Goal: Transaction & Acquisition: Purchase product/service

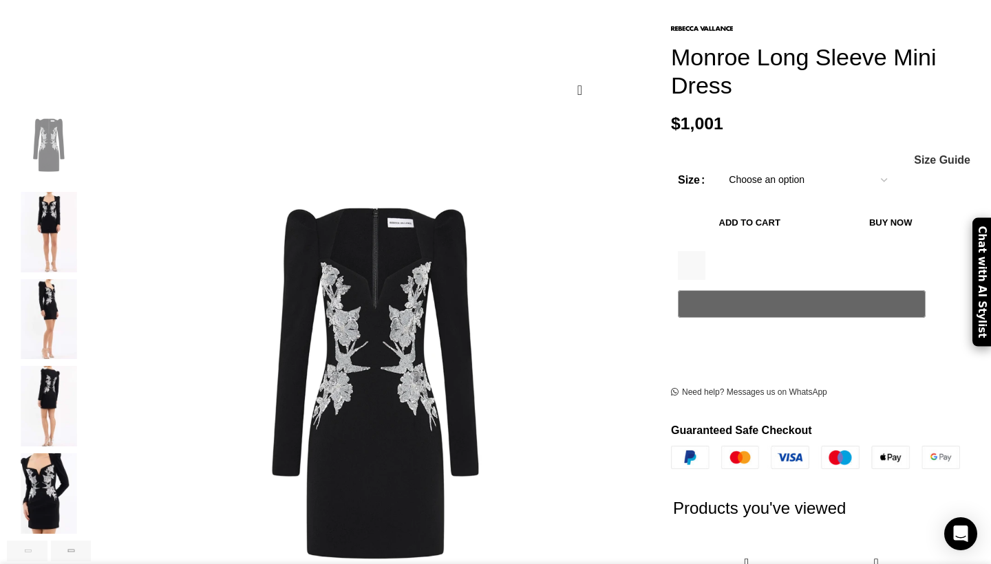
scroll to position [0, 2174]
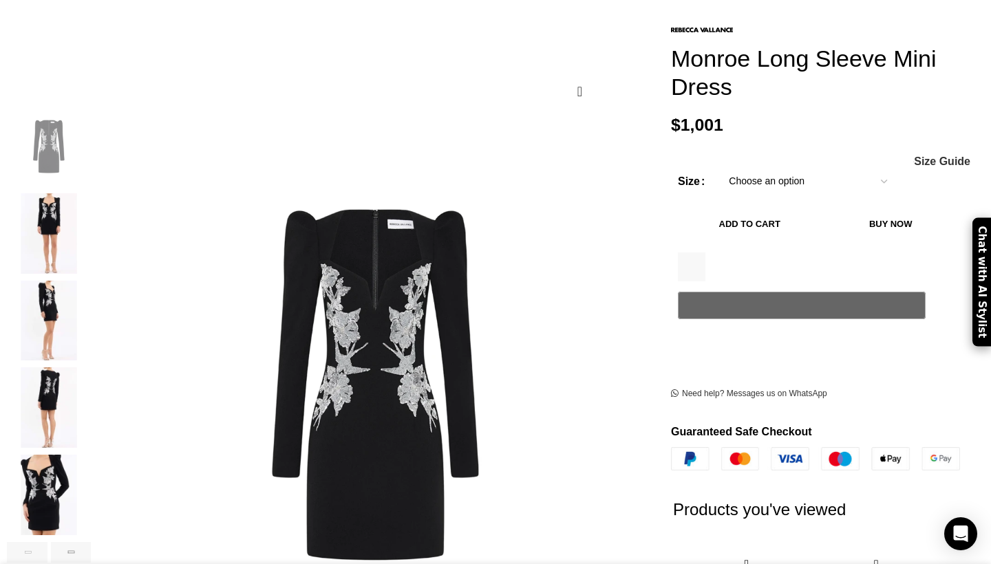
click at [91, 244] on img "2 / 6" at bounding box center [49, 233] width 84 height 81
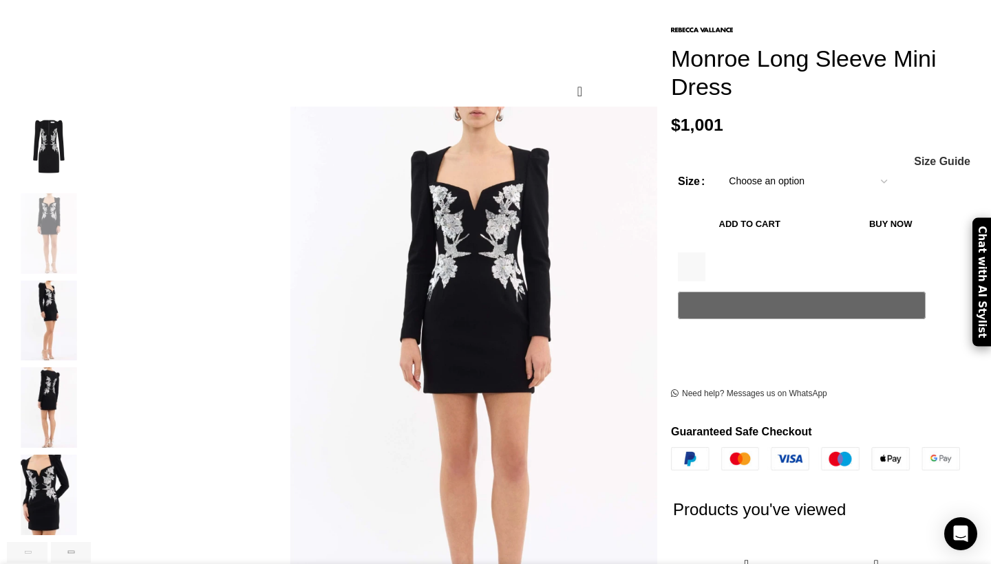
click at [91, 286] on img "3 / 6" at bounding box center [49, 321] width 84 height 81
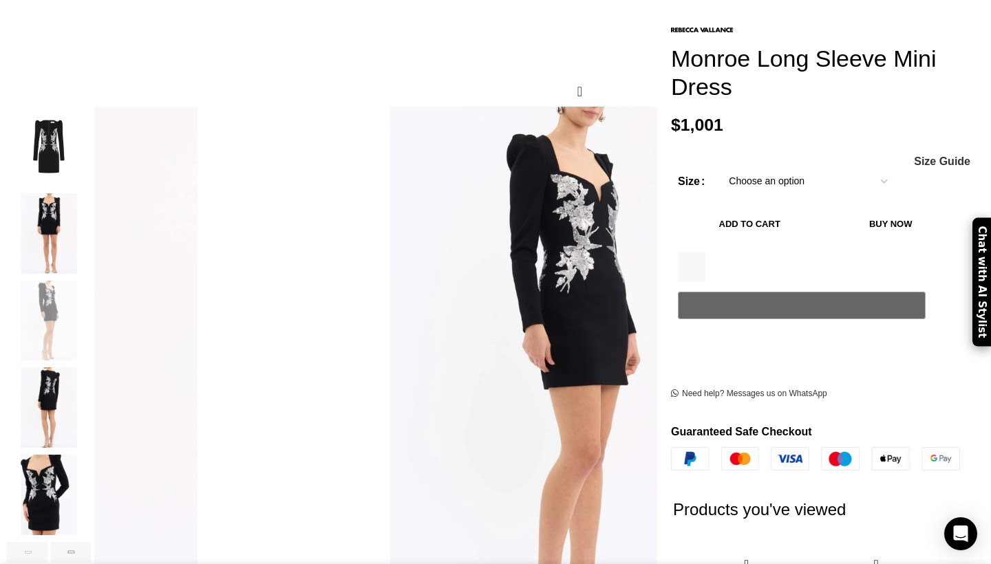
click at [91, 317] on img "3 / 6" at bounding box center [49, 321] width 84 height 81
click at [91, 389] on img "4 / 6" at bounding box center [49, 408] width 84 height 81
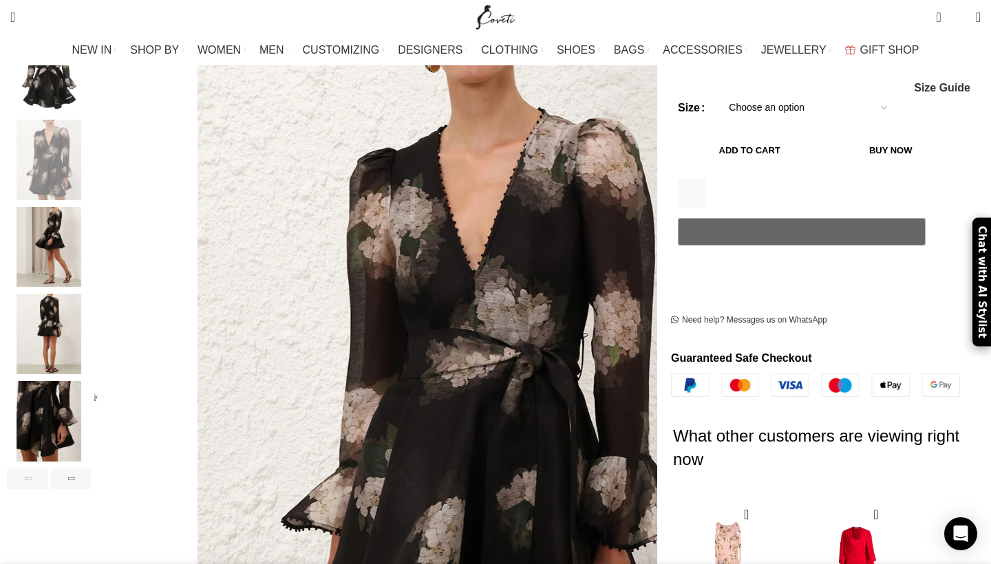
scroll to position [279, 0]
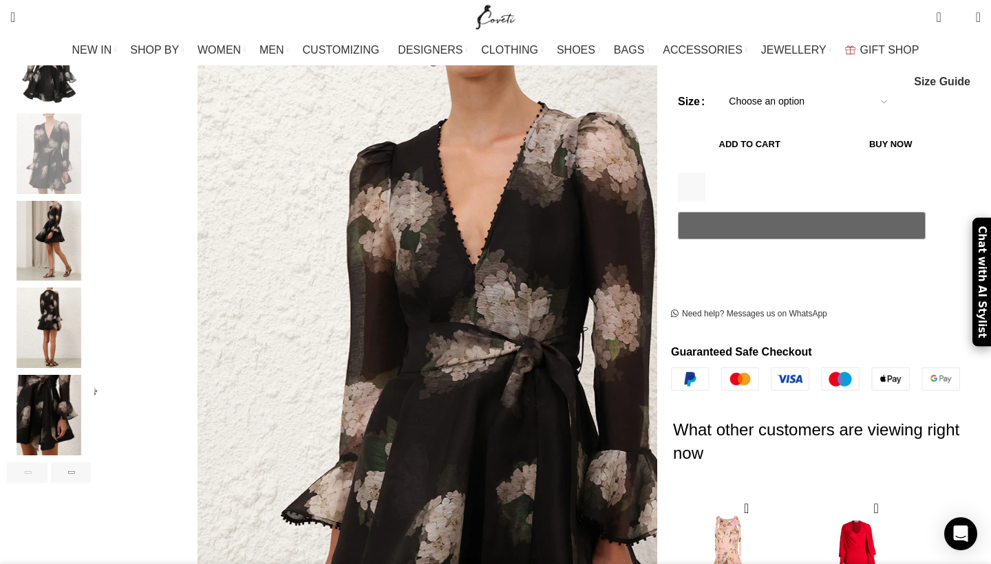
click at [91, 308] on img "4 / 9" at bounding box center [49, 328] width 84 height 81
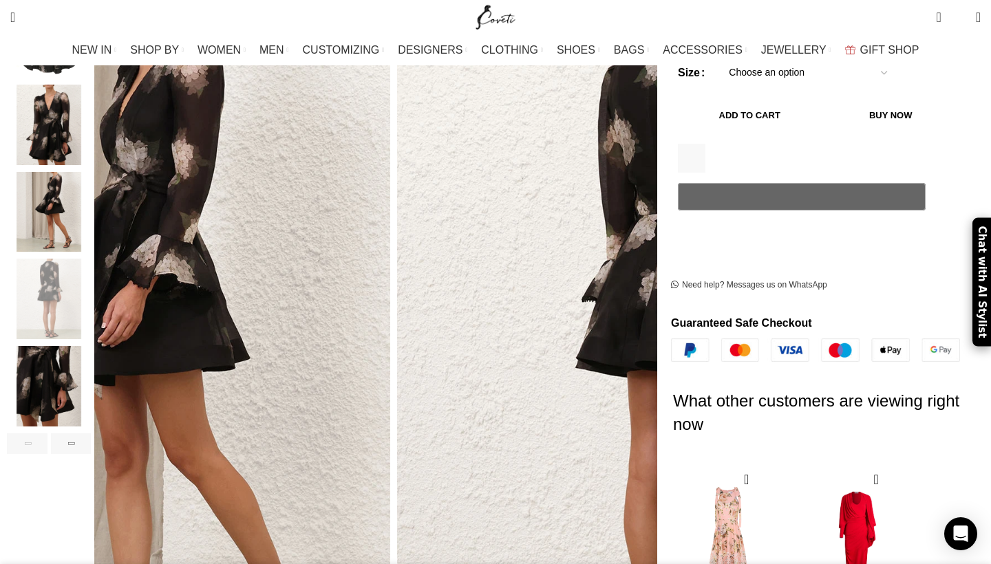
scroll to position [309, 0]
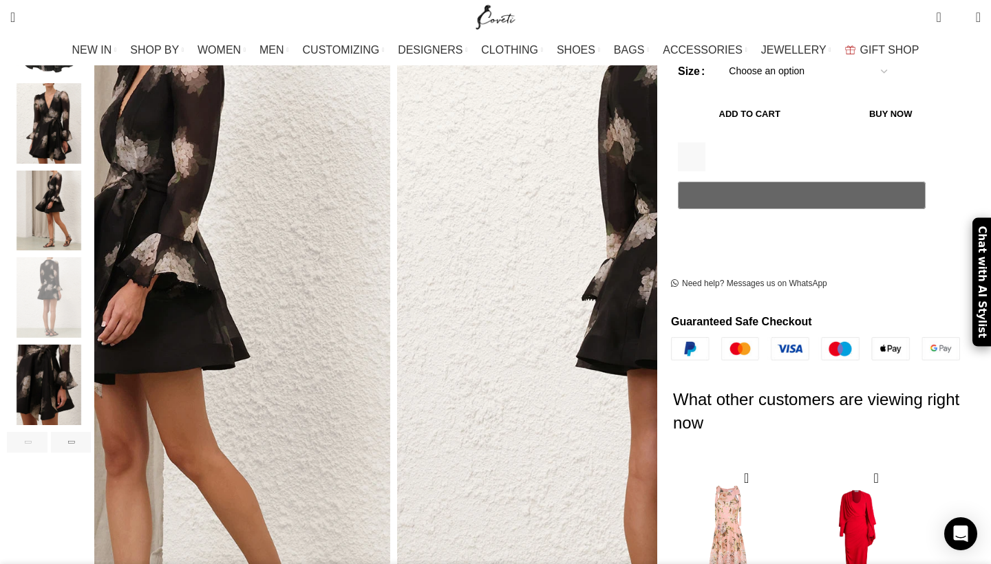
click at [91, 349] on img "5 / 9" at bounding box center [49, 385] width 84 height 81
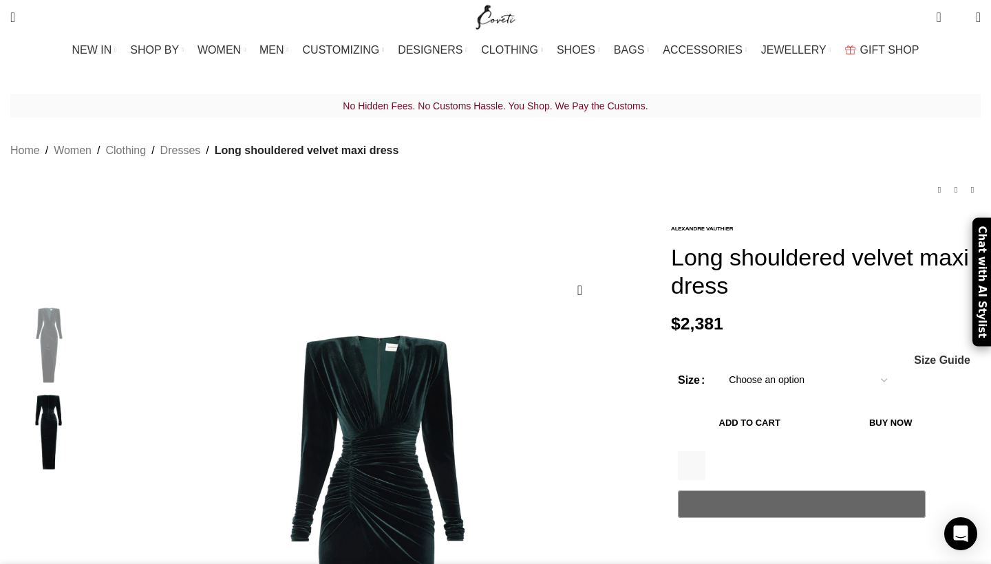
scroll to position [0, 1884]
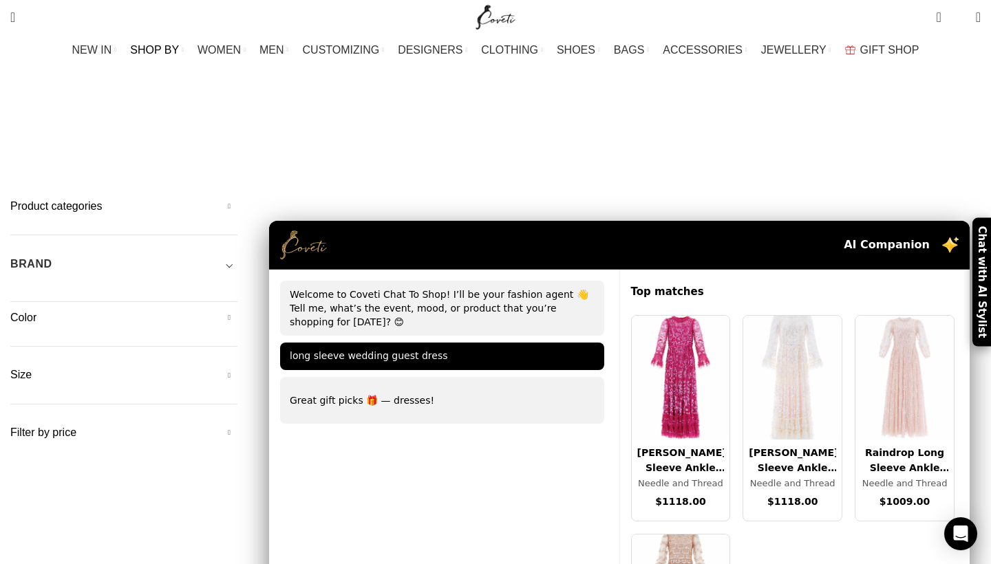
scroll to position [3682, 0]
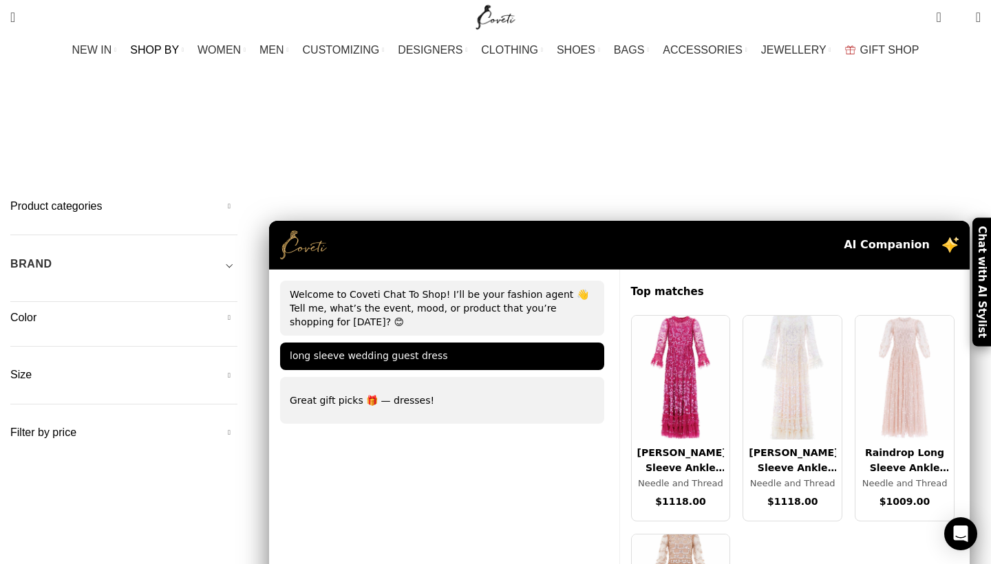
scroll to position [0, 0]
click at [22, 23] on link "Search" at bounding box center [12, 17] width 19 height 28
click at [79, 63] on input "Search" at bounding box center [106, 65] width 206 height 48
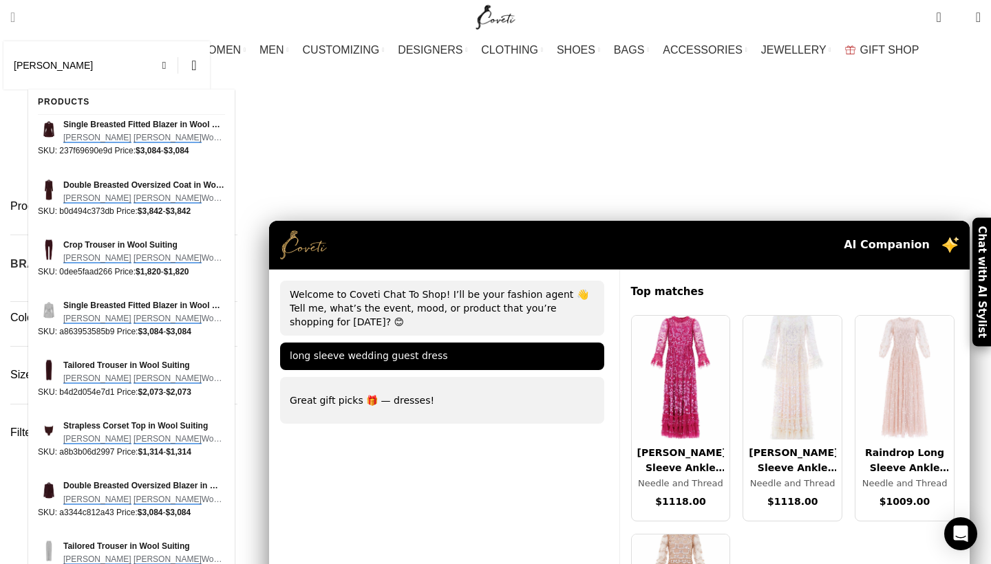
type input "alex perry"
click at [210, 65] on button "Search" at bounding box center [194, 65] width 32 height 48
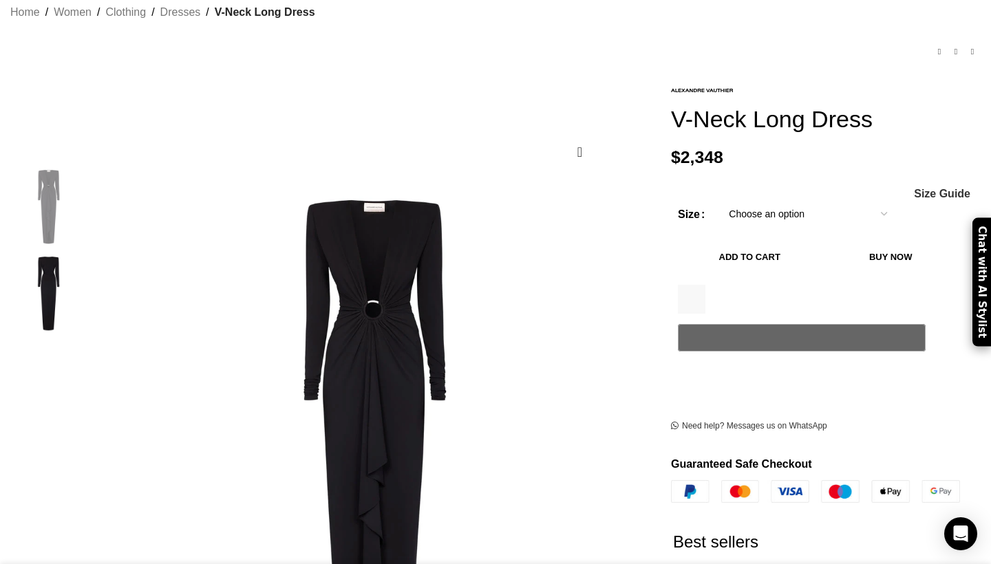
scroll to position [0, 1739]
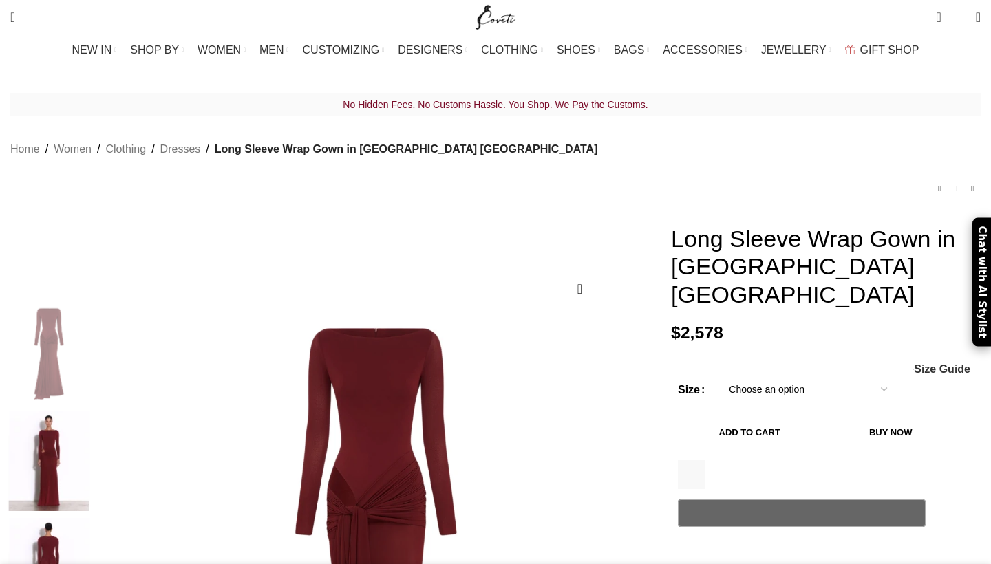
click at [91, 411] on img at bounding box center [49, 461] width 84 height 100
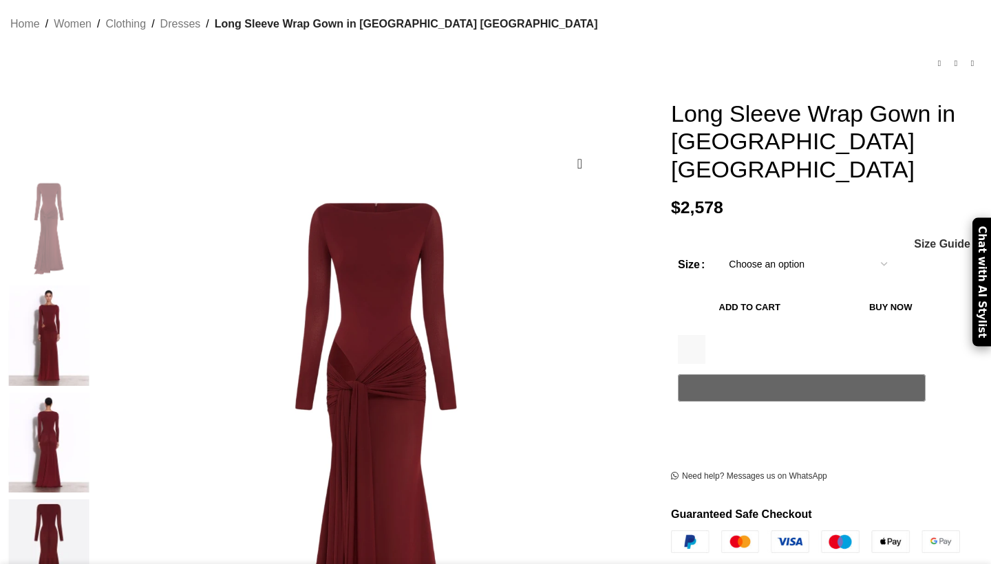
click at [91, 289] on img at bounding box center [49, 336] width 84 height 100
click at [91, 393] on img at bounding box center [49, 443] width 84 height 100
click at [91, 288] on img at bounding box center [49, 336] width 84 height 100
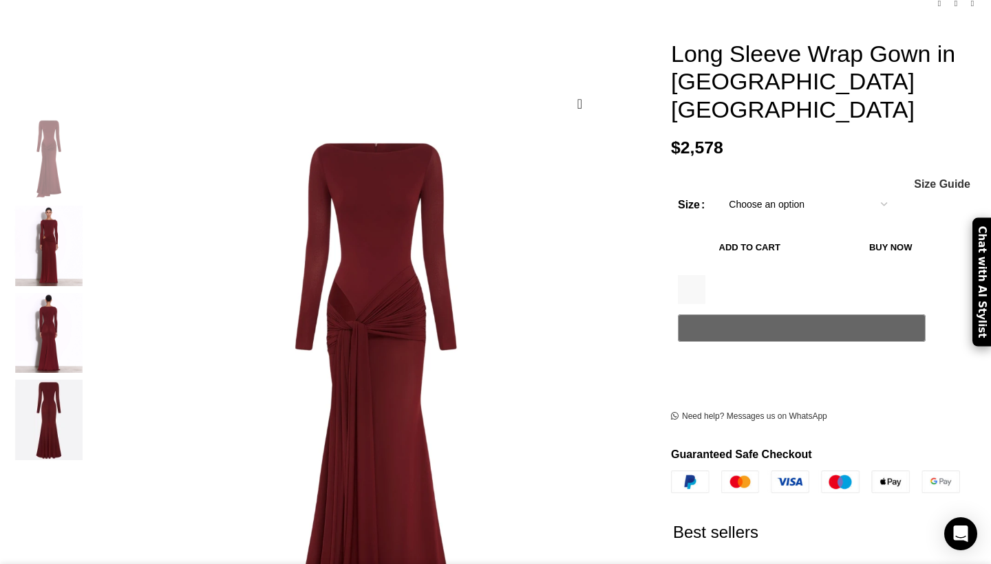
click at [91, 244] on img "2 / 4" at bounding box center [49, 246] width 84 height 81
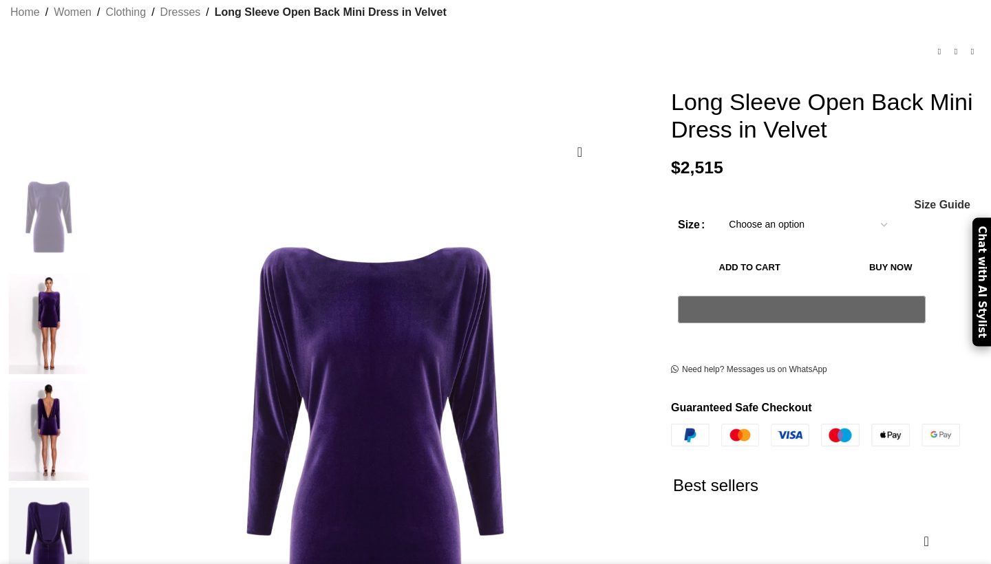
click at [91, 381] on img at bounding box center [49, 431] width 84 height 100
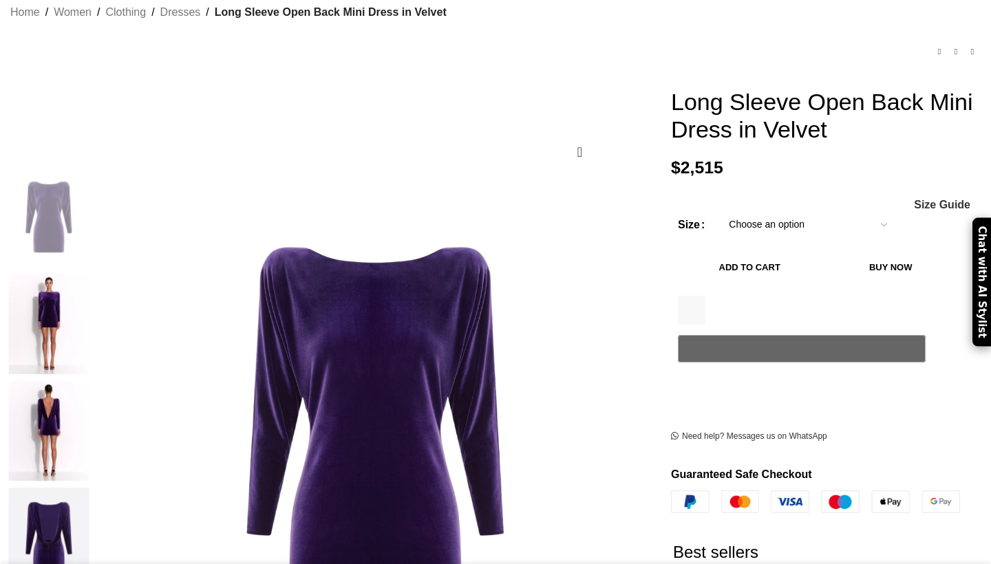
click at [91, 381] on img at bounding box center [49, 431] width 84 height 100
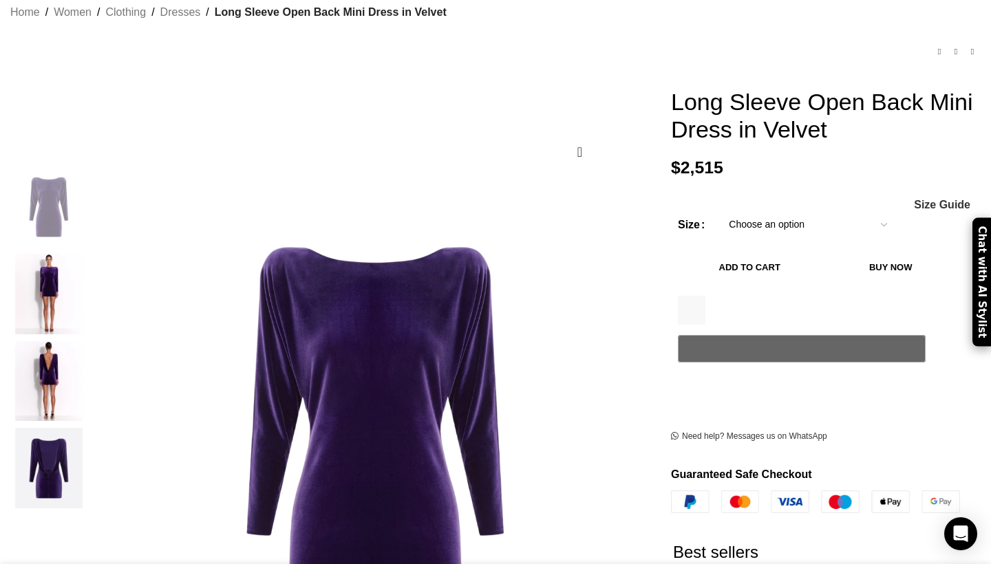
scroll to position [0, 1159]
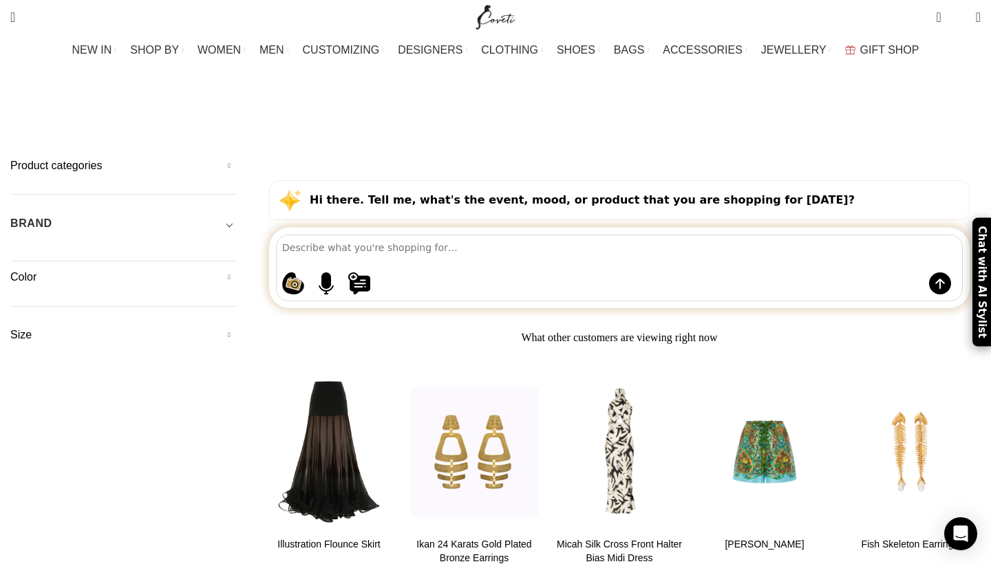
click at [237, 158] on div "Product categories Men Men Accessories Cases Men Belts Men Exotic Leather Men H…" at bounding box center [123, 176] width 227 height 36
click at [237, 158] on h5 "Product categories" at bounding box center [123, 165] width 227 height 15
click at [237, 219] on div at bounding box center [229, 226] width 15 height 15
click at [237, 298] on div at bounding box center [229, 305] width 15 height 15
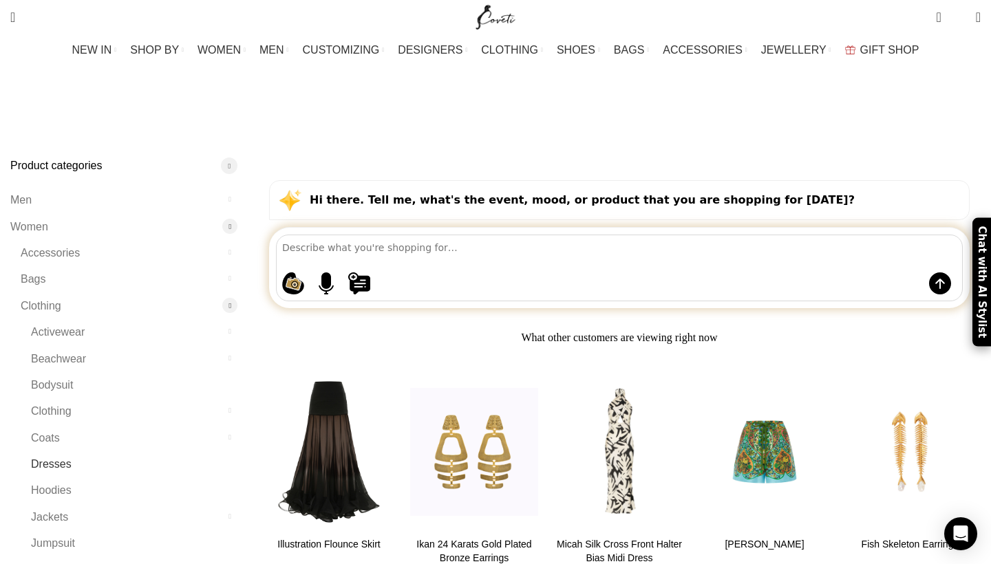
click at [125, 452] on link "Dresses" at bounding box center [125, 465] width 189 height 26
